Goal: Information Seeking & Learning: Learn about a topic

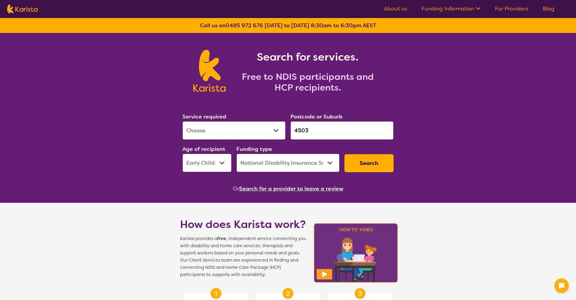
select select "[MEDICAL_DATA]"
select select "EC"
select select "NDIS"
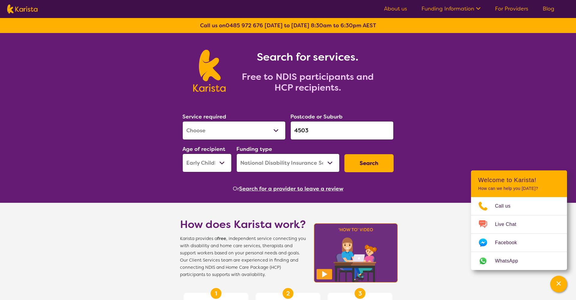
click at [373, 166] on button "Search" at bounding box center [368, 163] width 49 height 18
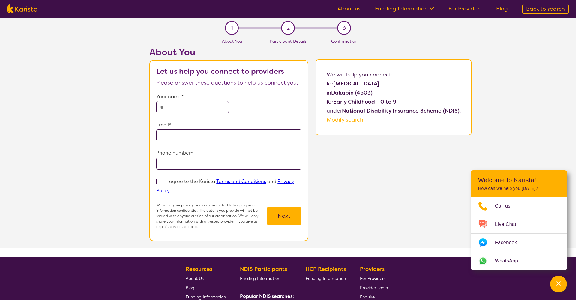
select select "[MEDICAL_DATA]"
select select "EC"
select select "NDIS"
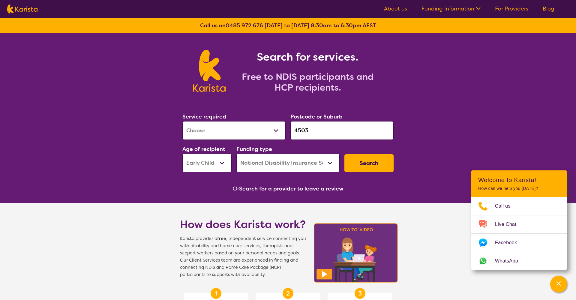
select select "Psychology"
click at [363, 164] on button "Search" at bounding box center [368, 163] width 49 height 18
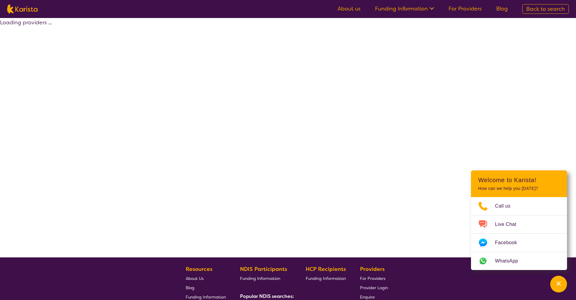
select select "by_score"
